Goal: Information Seeking & Learning: Learn about a topic

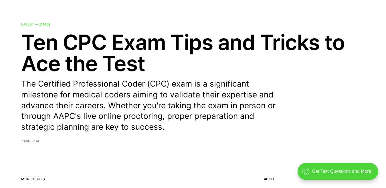
scroll to position [111, 0]
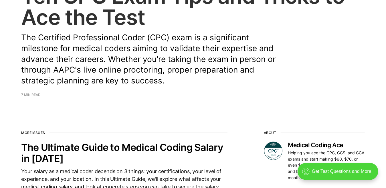
click at [28, 93] on span "7 min read" at bounding box center [30, 94] width 19 height 3
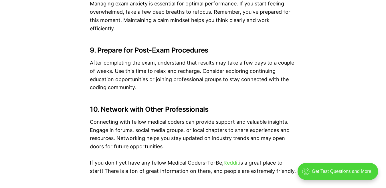
scroll to position [1332, 0]
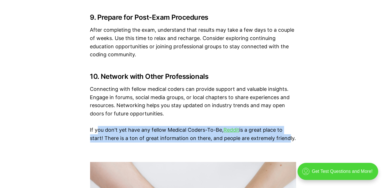
drag, startPoint x: 286, startPoint y: 141, endPoint x: 100, endPoint y: 123, distance: 186.8
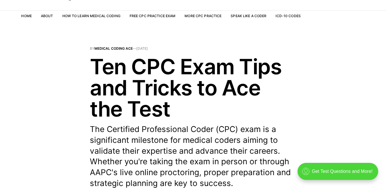
scroll to position [0, 0]
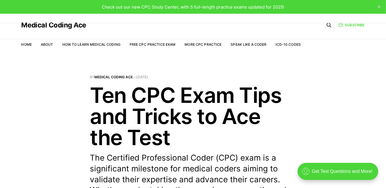
drag, startPoint x: 306, startPoint y: 132, endPoint x: 91, endPoint y: 89, distance: 219.0
drag, startPoint x: 91, startPoint y: 89, endPoint x: 111, endPoint y: 94, distance: 20.6
copy article "Ten CPC Exam Tips and Tricks to Ace the Test The Certified Professional Coder (…"
